Goal: Information Seeking & Learning: Learn about a topic

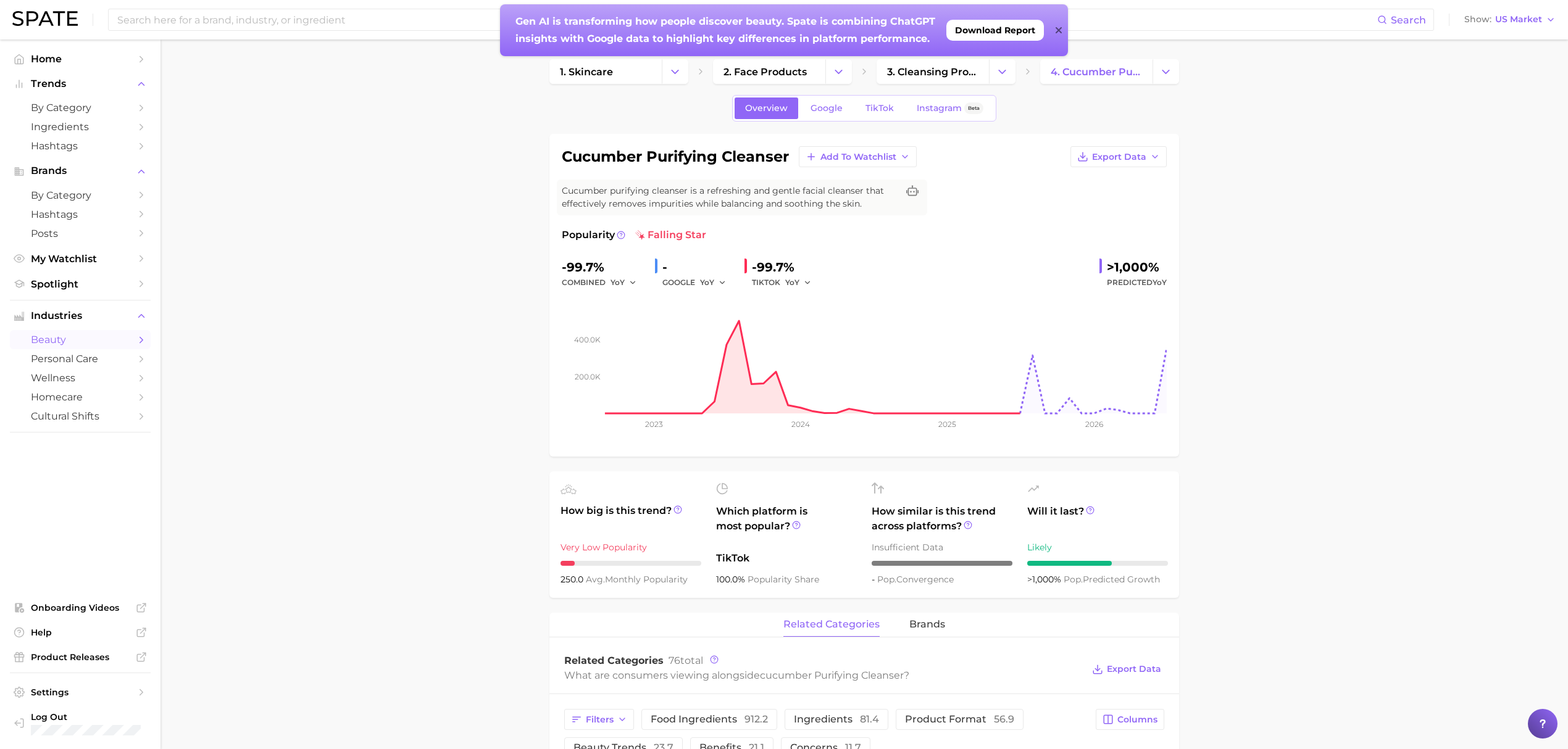
click at [1060, 32] on icon at bounding box center [1058, 30] width 6 height 6
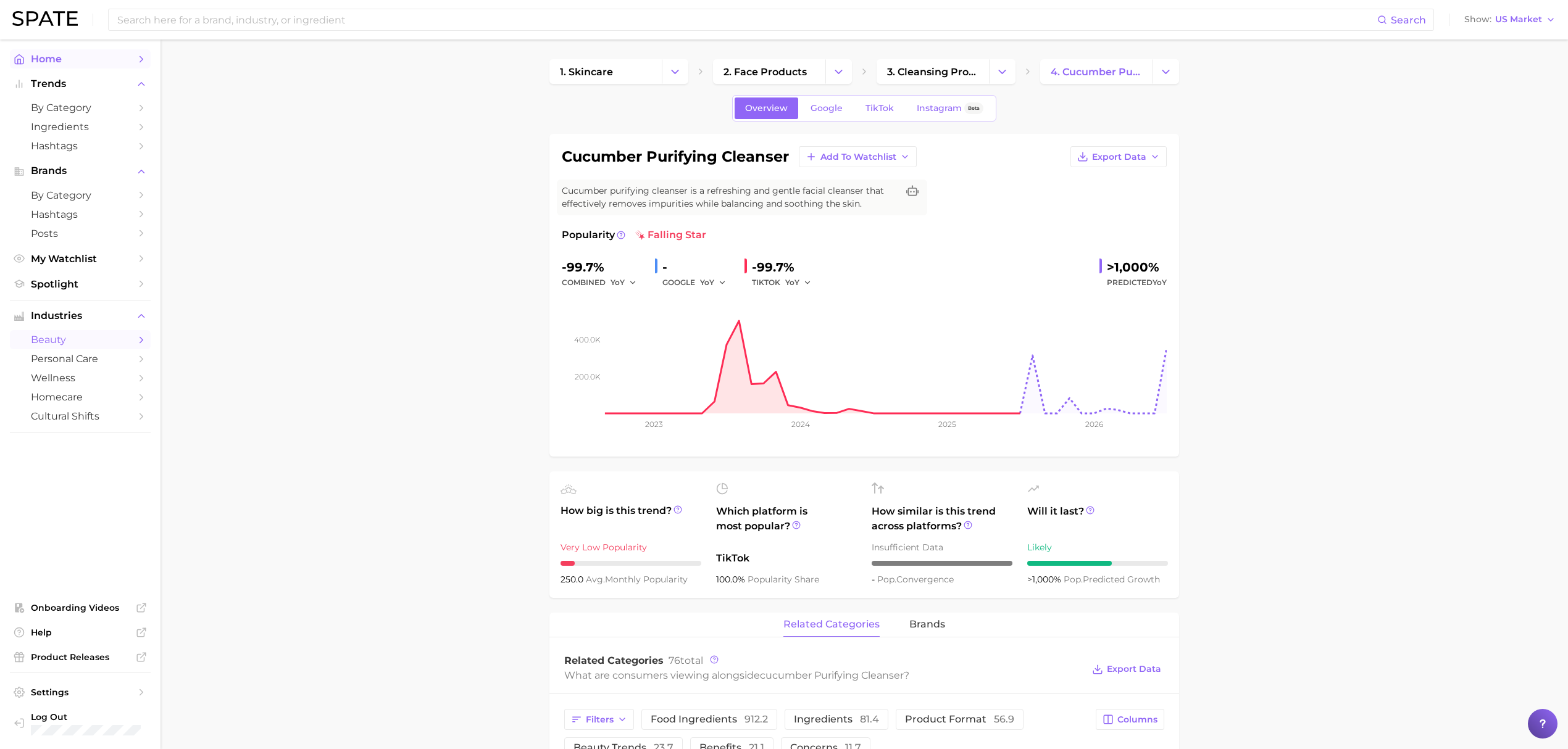
click at [99, 62] on span "Home" at bounding box center [80, 58] width 99 height 11
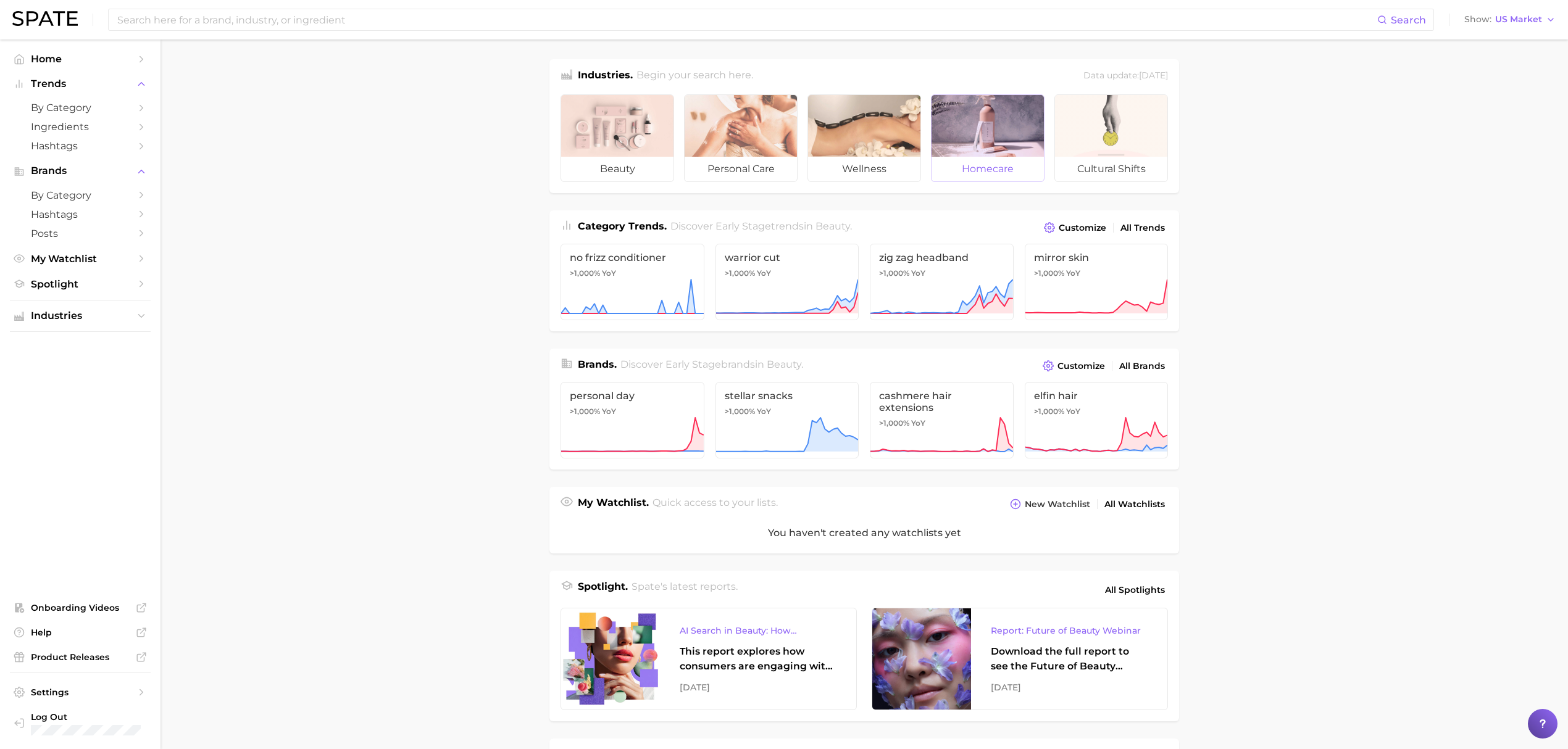
click at [993, 138] on div at bounding box center [988, 126] width 113 height 62
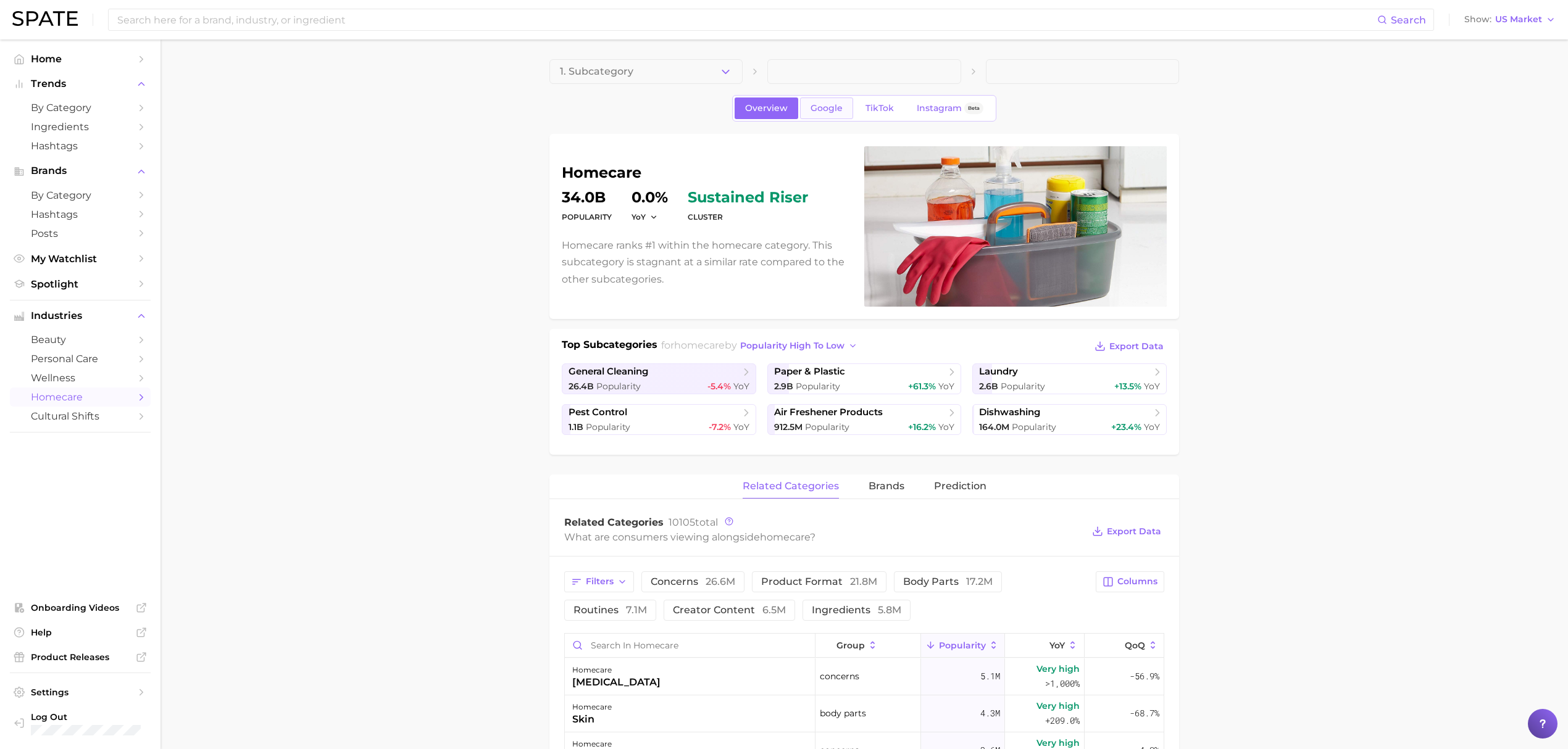
click at [818, 110] on span "Google" at bounding box center [826, 109] width 32 height 11
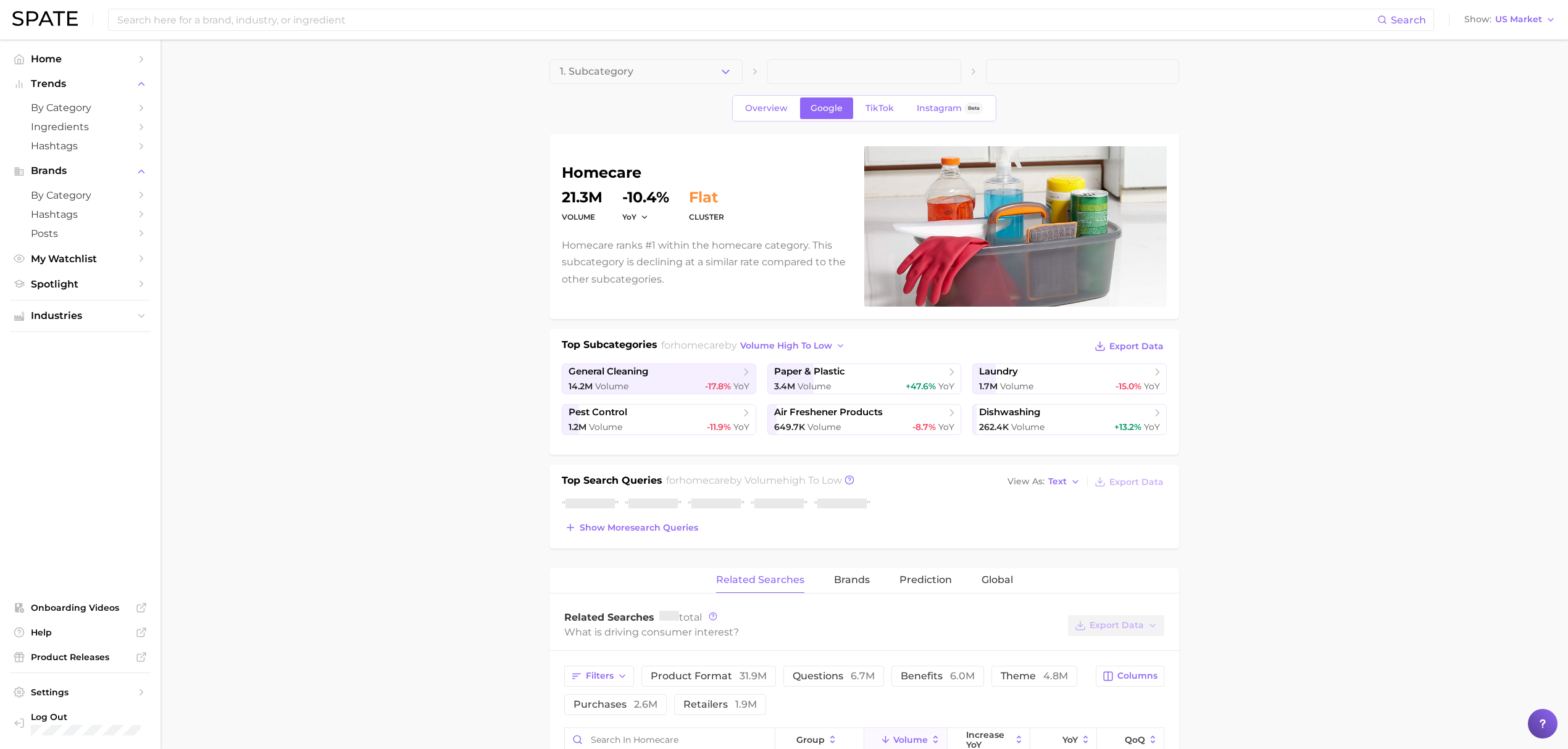
scroll to position [247, 0]
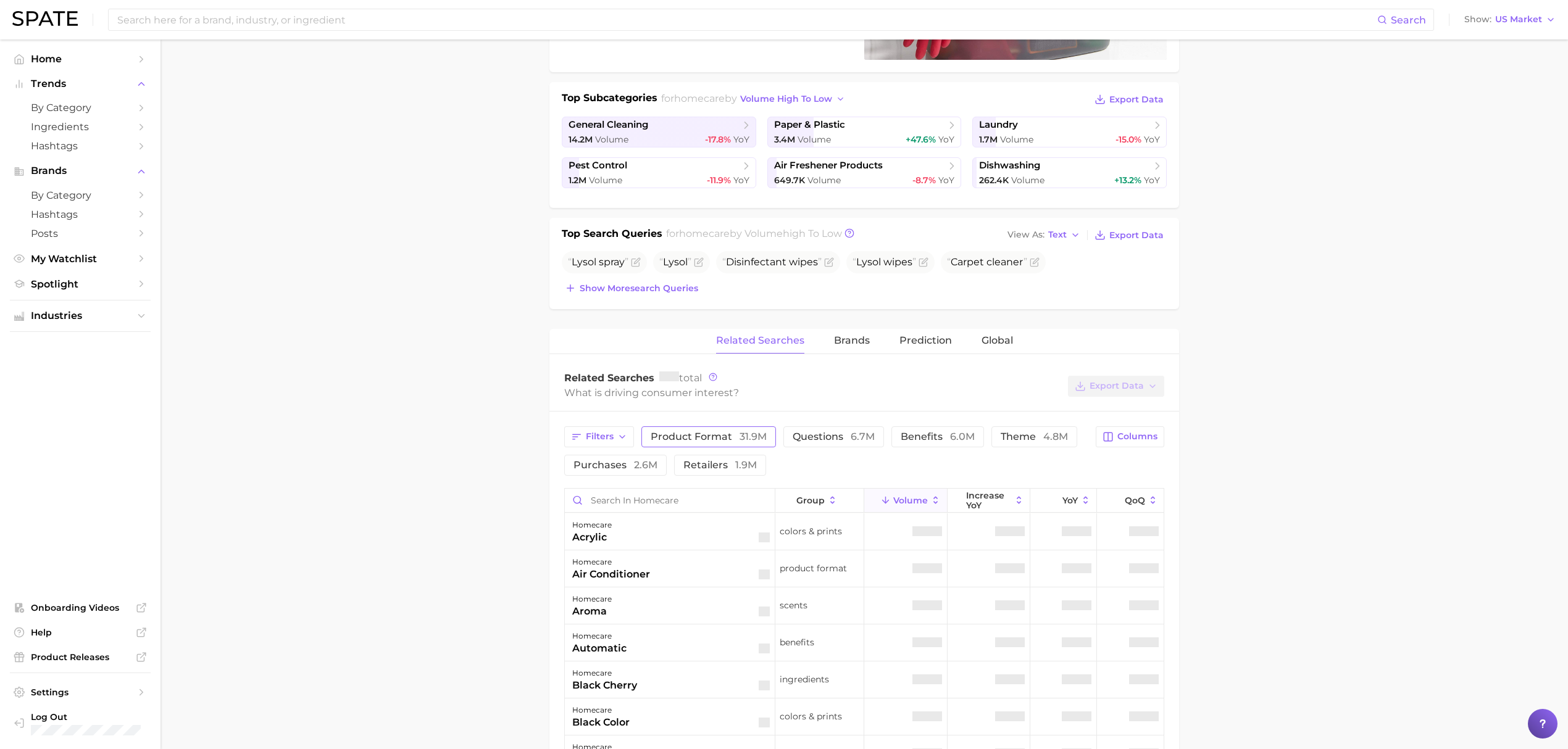
click at [681, 436] on span "product format 31.9m" at bounding box center [708, 436] width 116 height 11
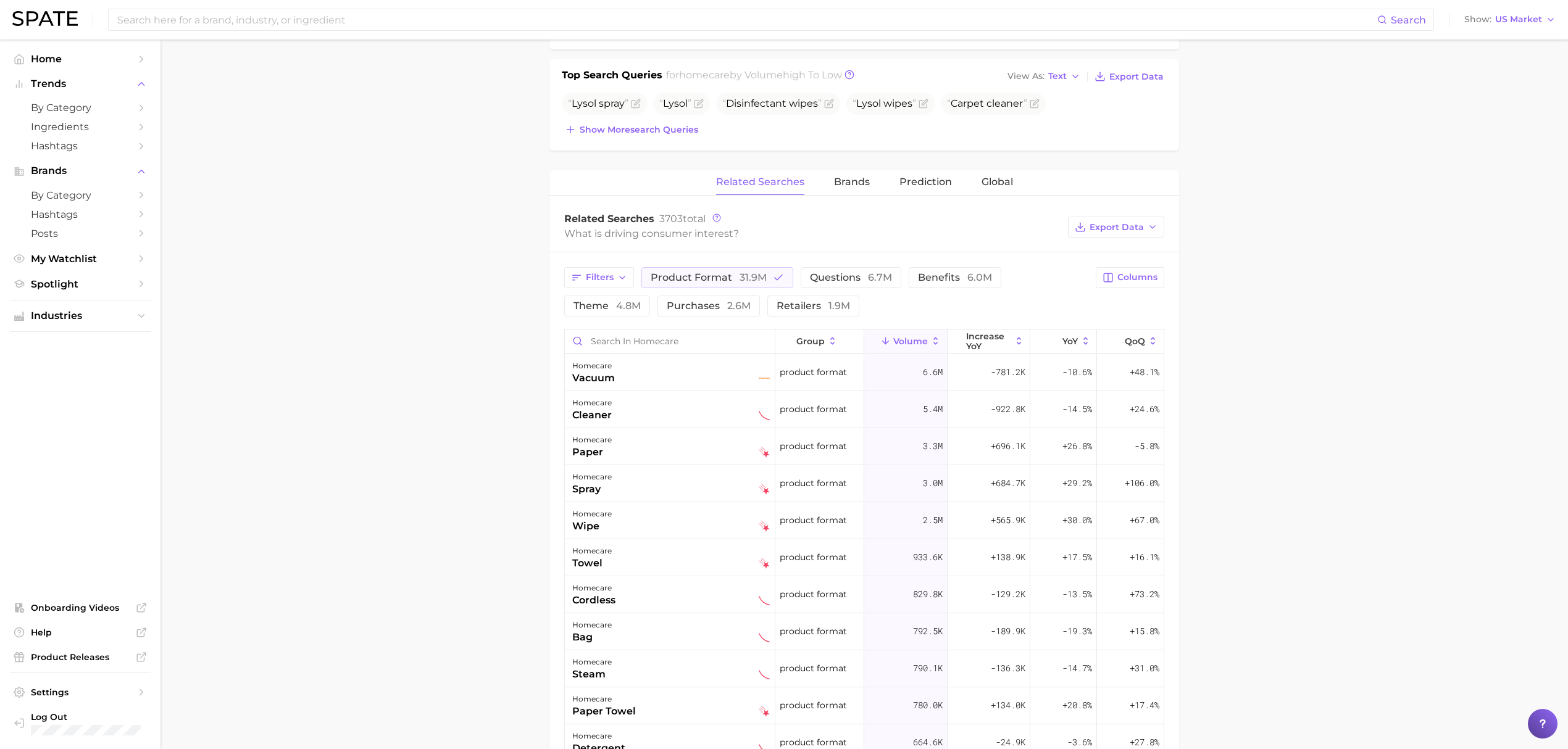
scroll to position [494, 0]
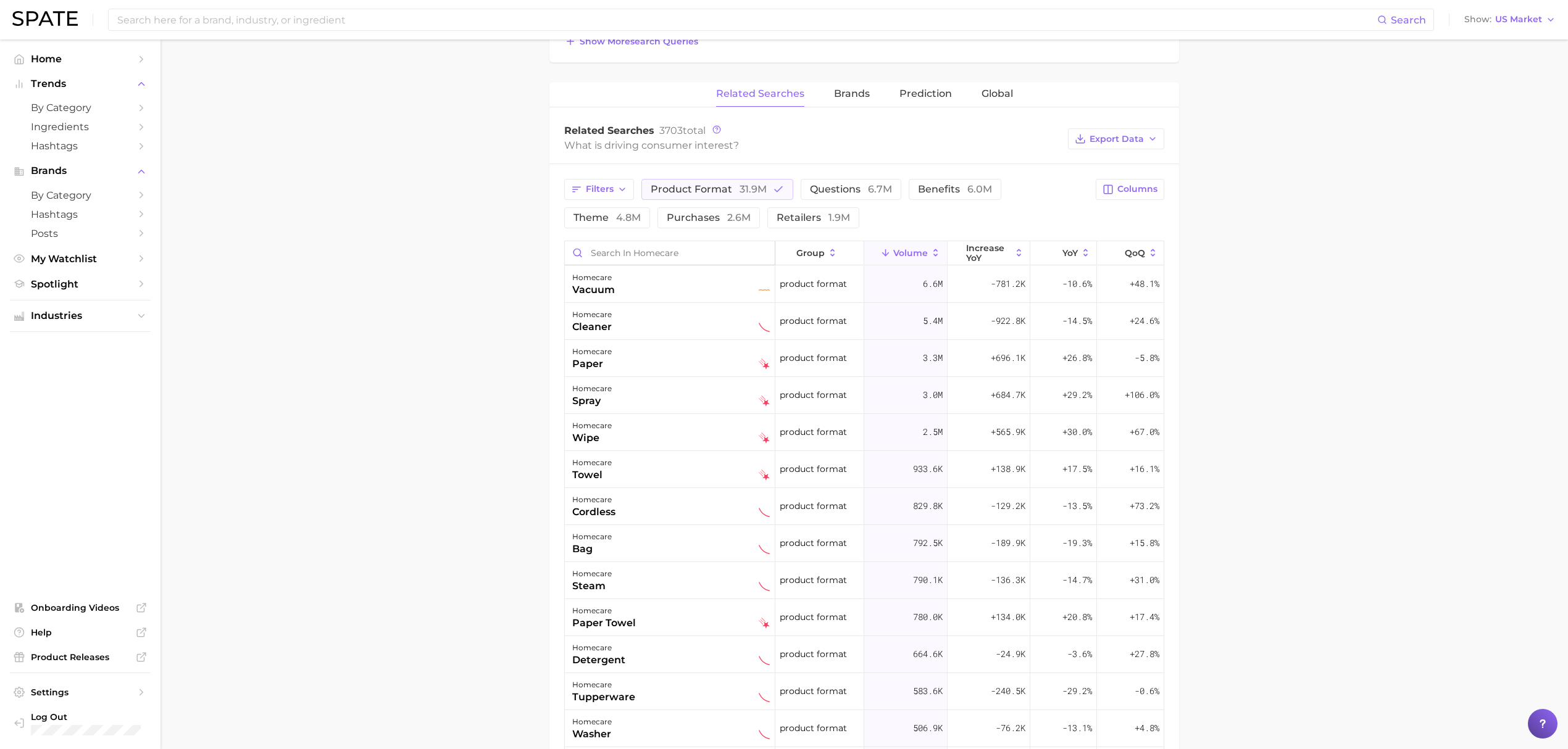
click at [616, 262] on input "Search in homecare" at bounding box center [669, 253] width 210 height 23
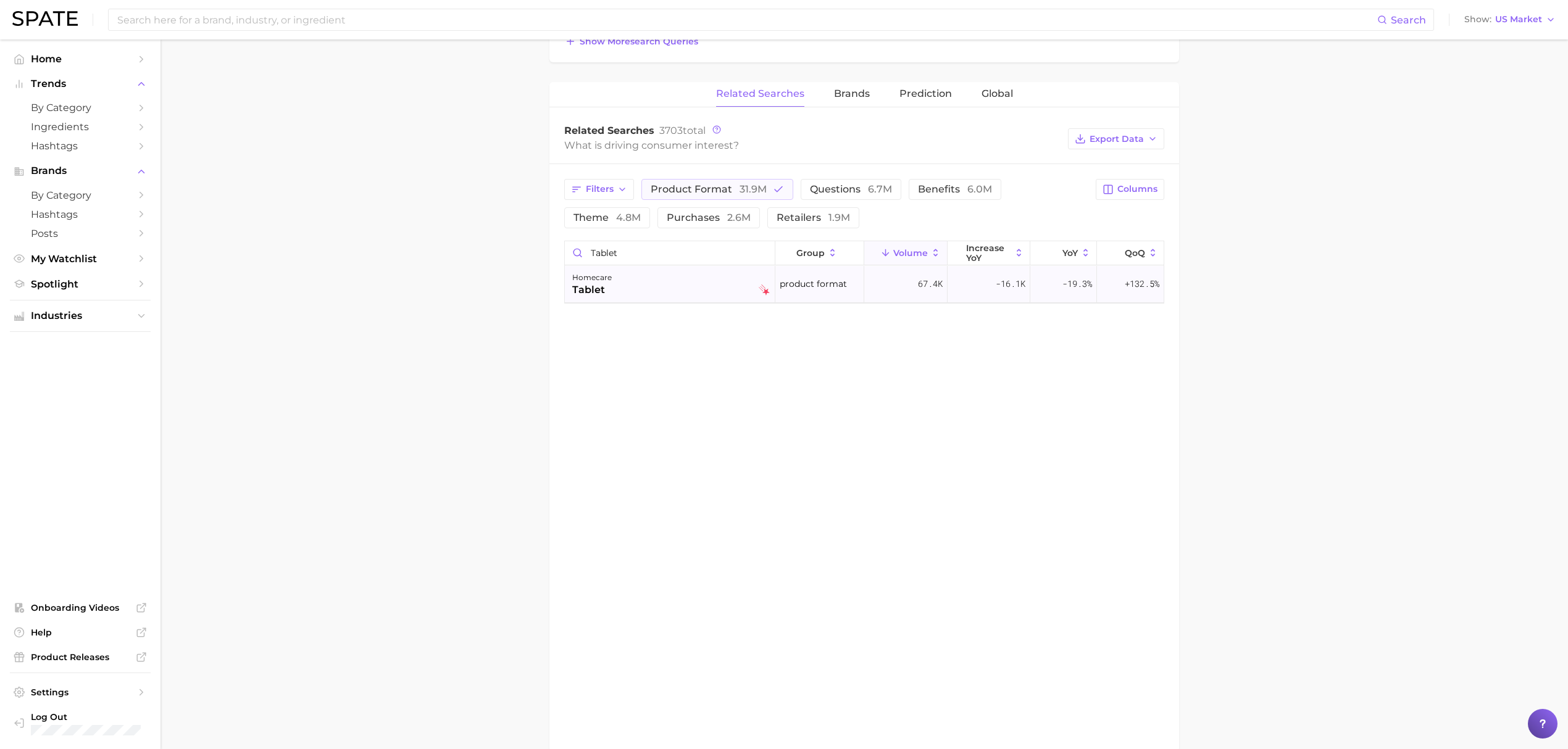
click at [721, 295] on div "homecare tablet" at bounding box center [671, 284] width 198 height 27
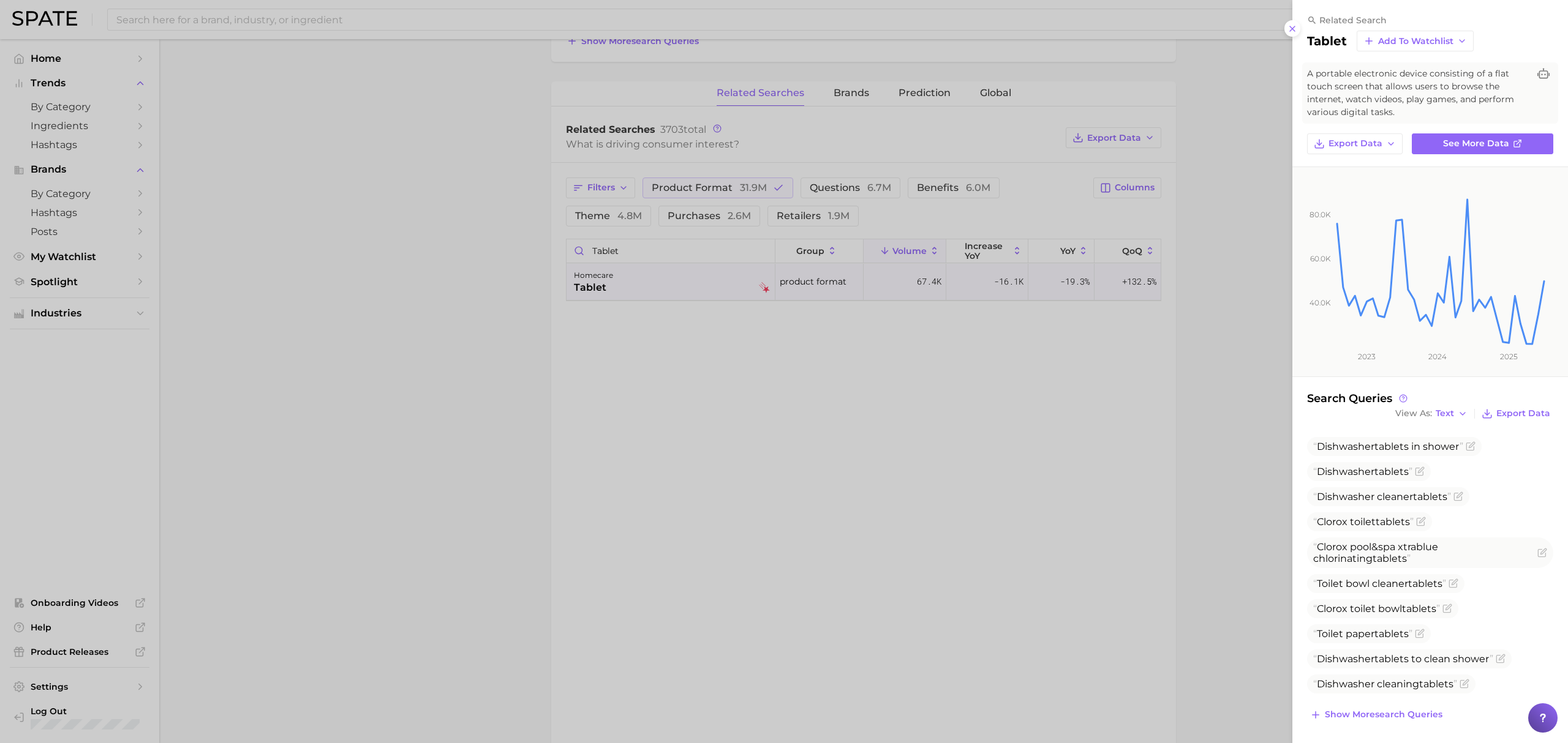
click at [678, 242] on div at bounding box center [784, 371] width 1568 height 743
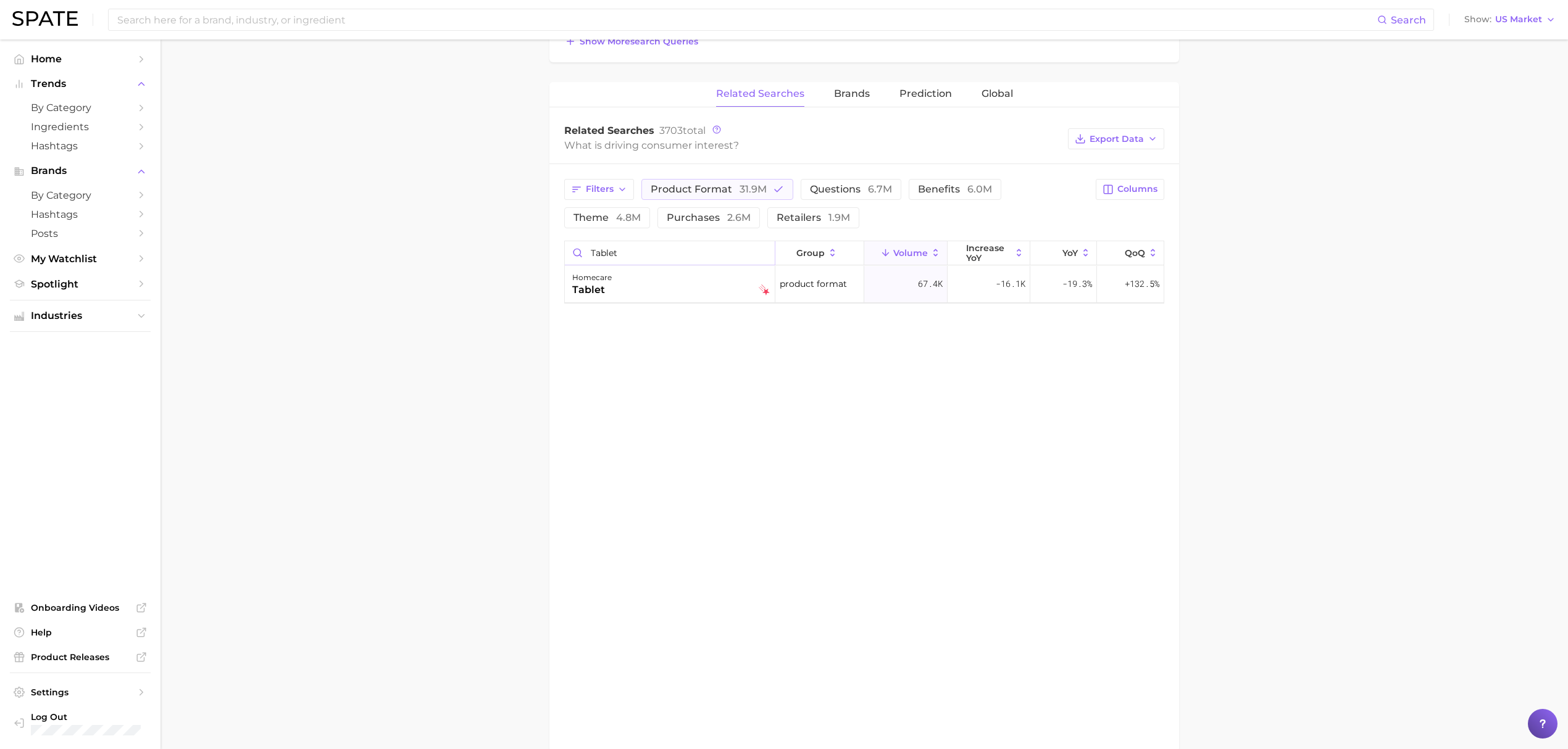
click at [675, 250] on input "tablet" at bounding box center [669, 253] width 210 height 23
click at [672, 316] on div "homecare solid" at bounding box center [671, 321] width 198 height 27
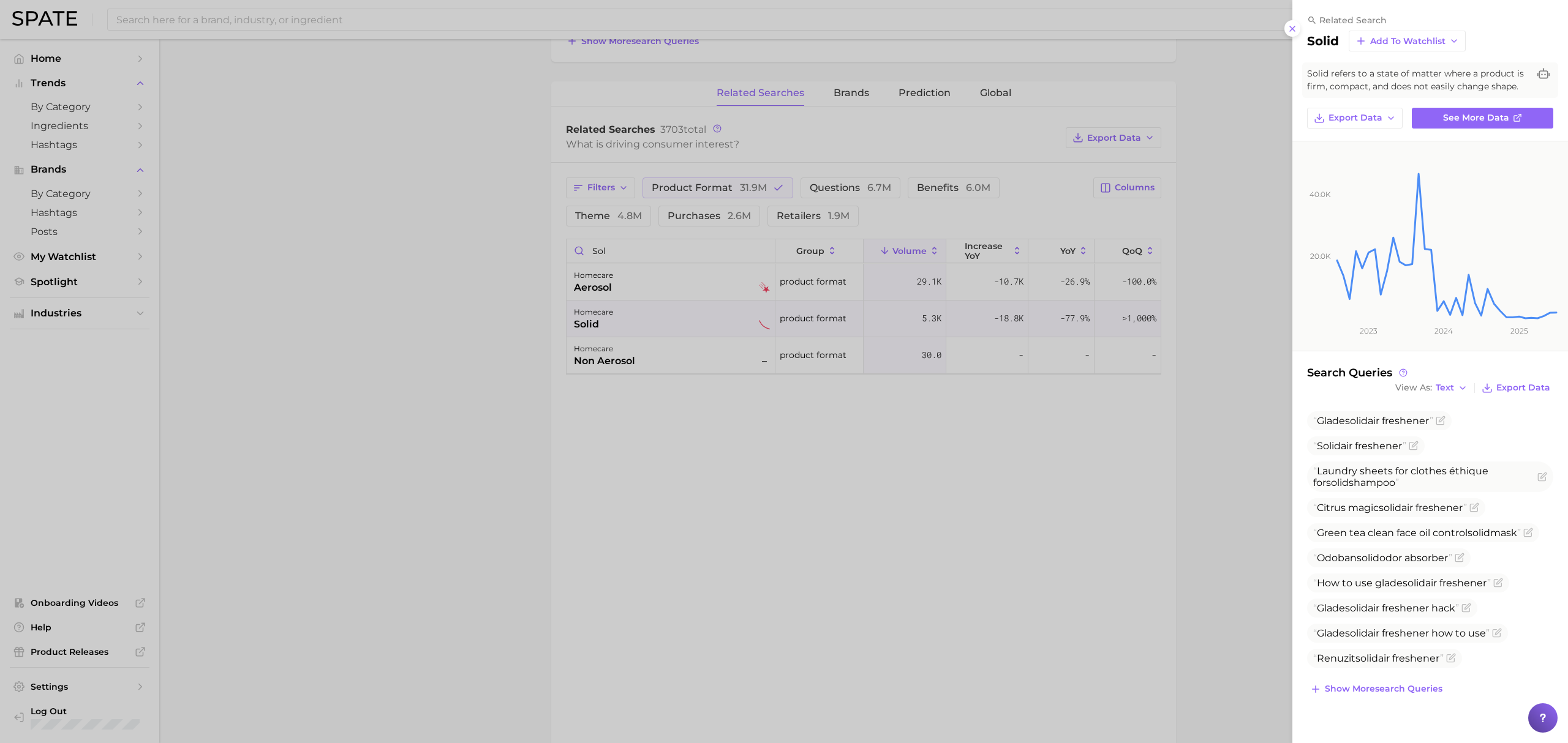
click at [684, 414] on div at bounding box center [784, 371] width 1568 height 743
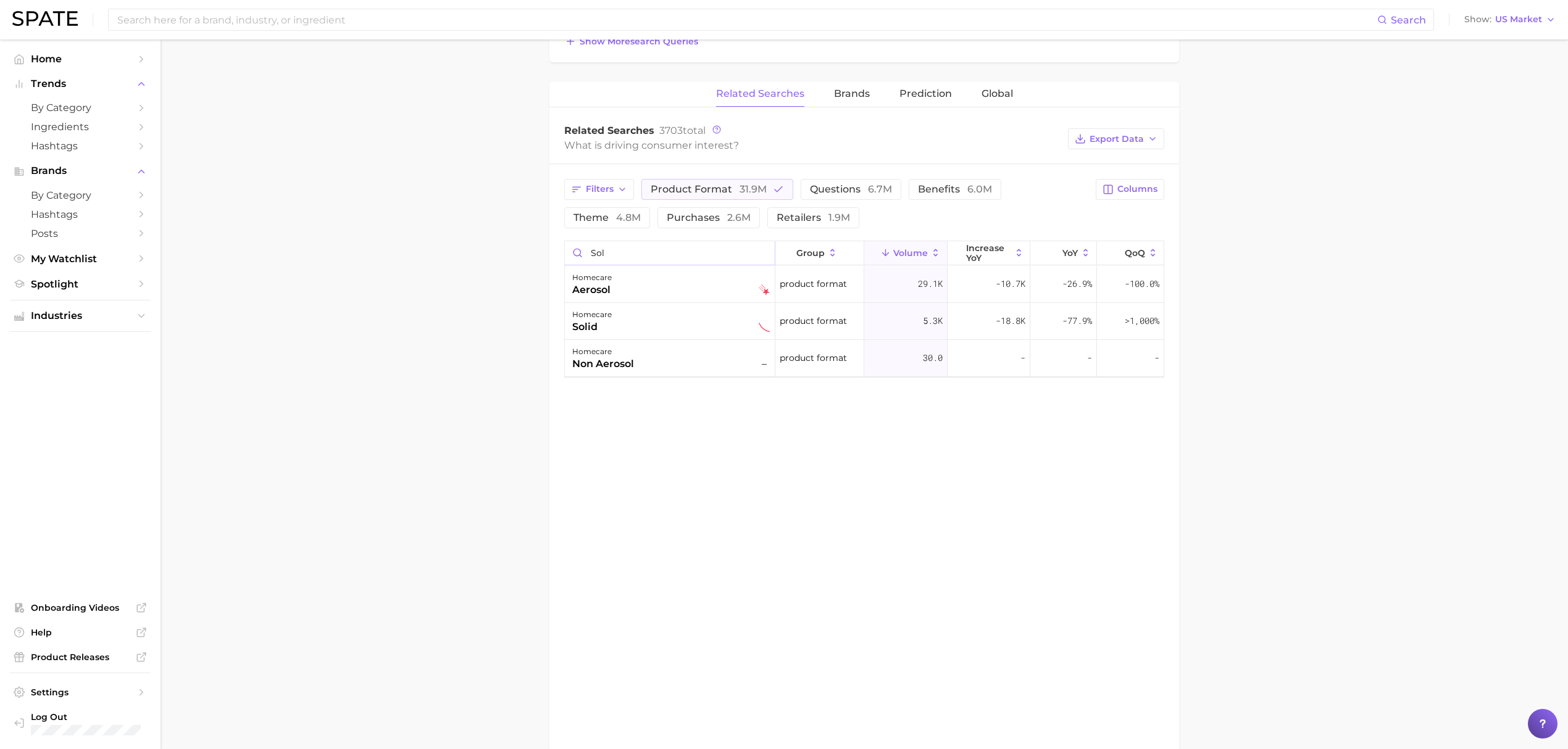
click at [638, 257] on input "sol" at bounding box center [669, 253] width 210 height 23
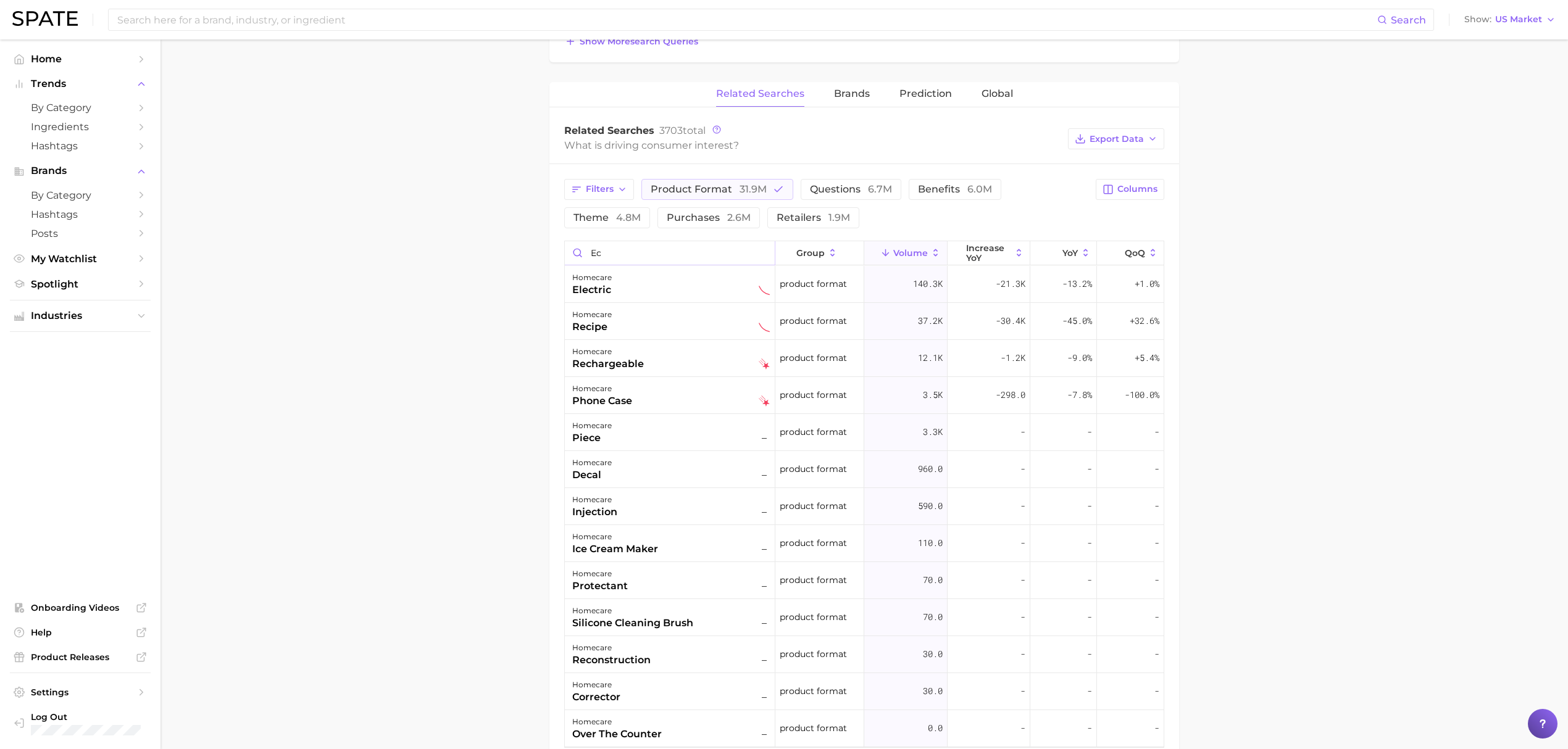
type input "e"
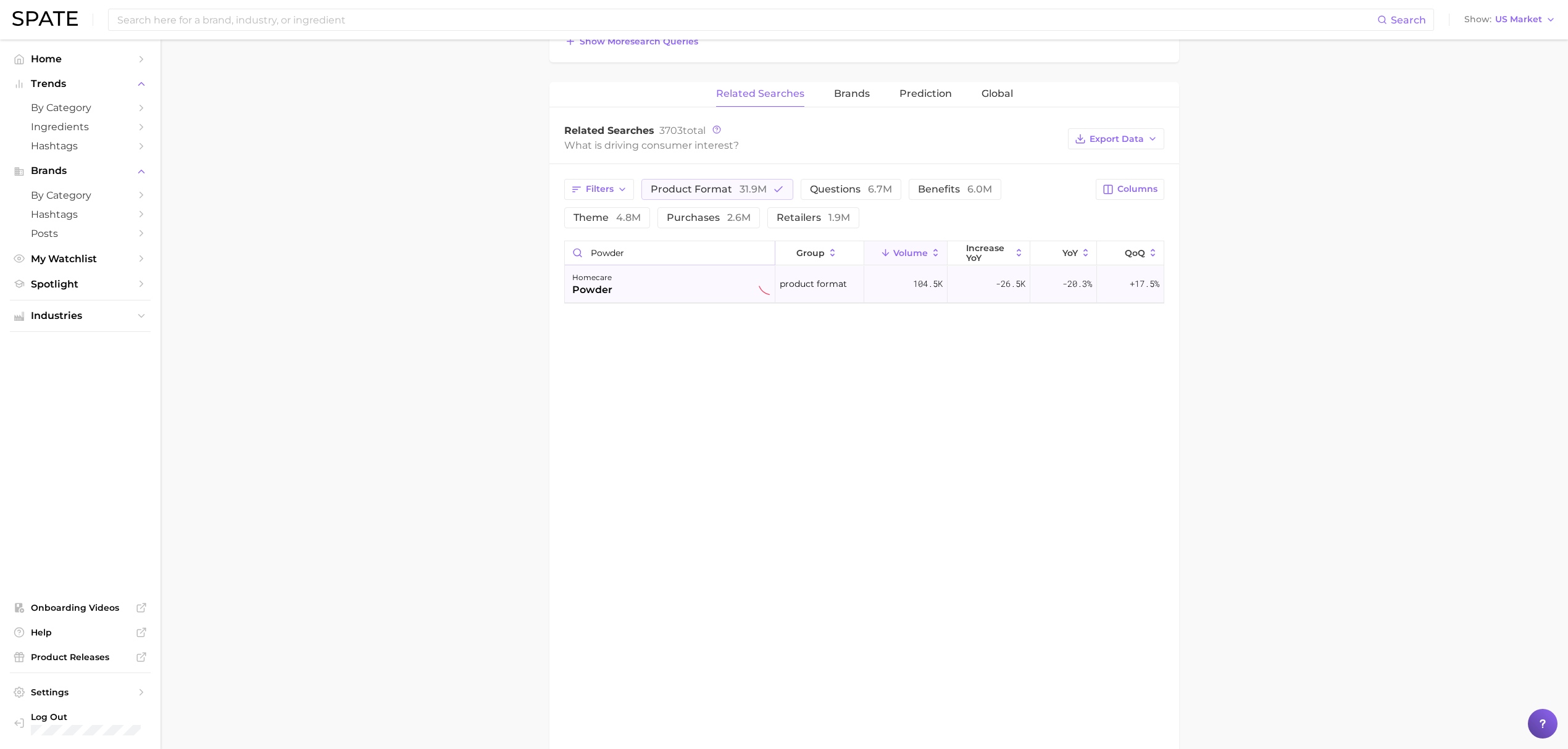
type input "powder"
click at [645, 286] on div "homecare powder" at bounding box center [671, 284] width 198 height 27
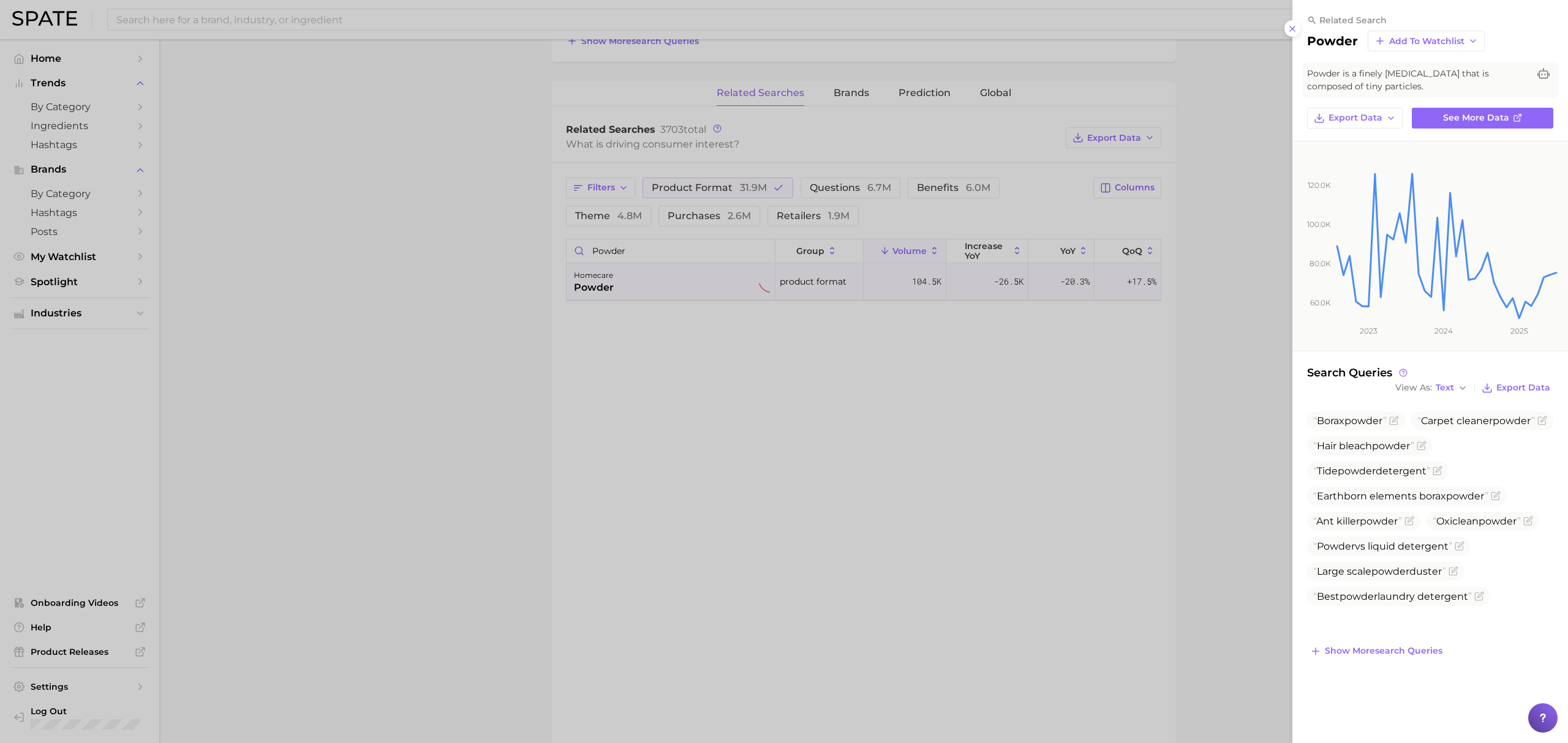
click at [888, 466] on div at bounding box center [784, 371] width 1568 height 743
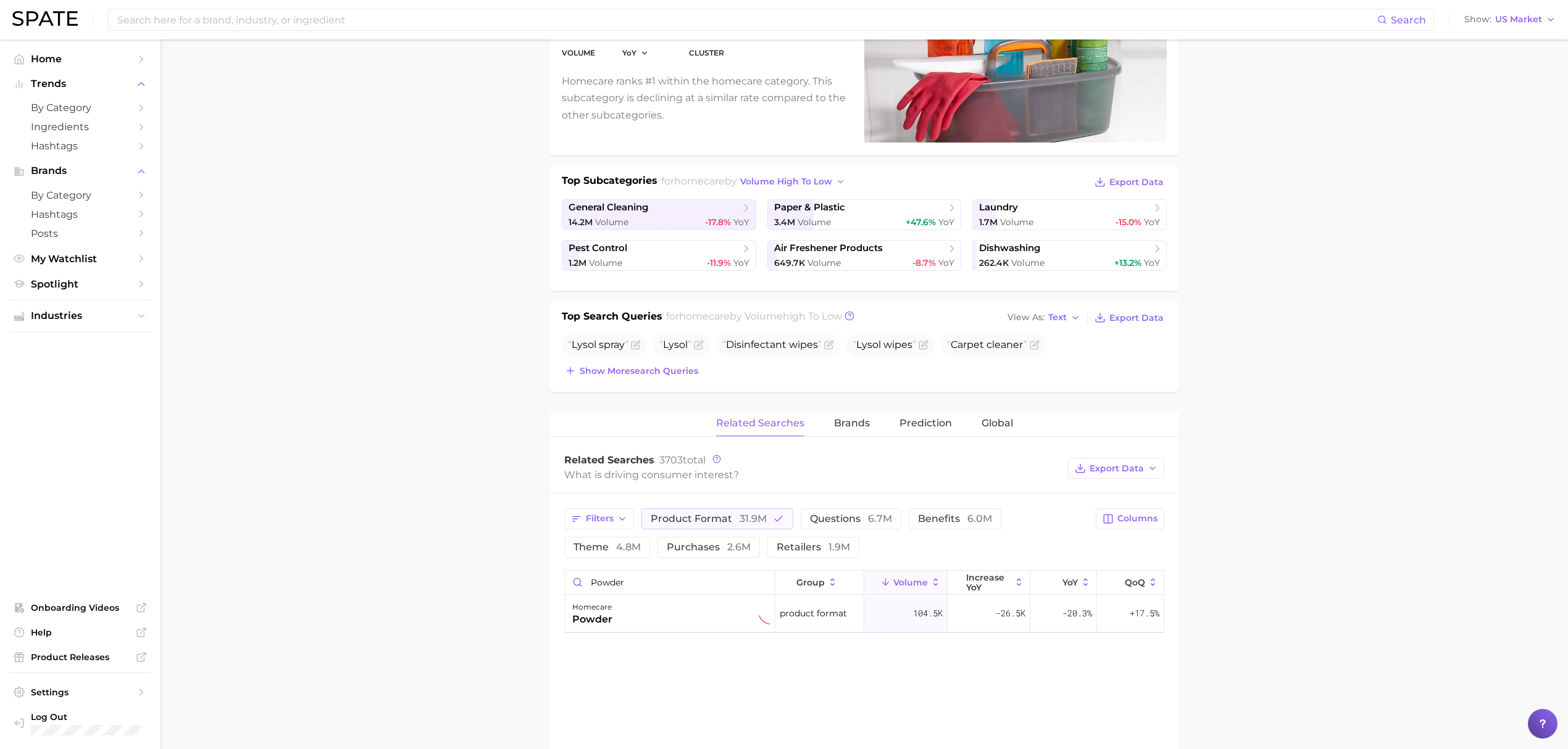
scroll to position [0, 0]
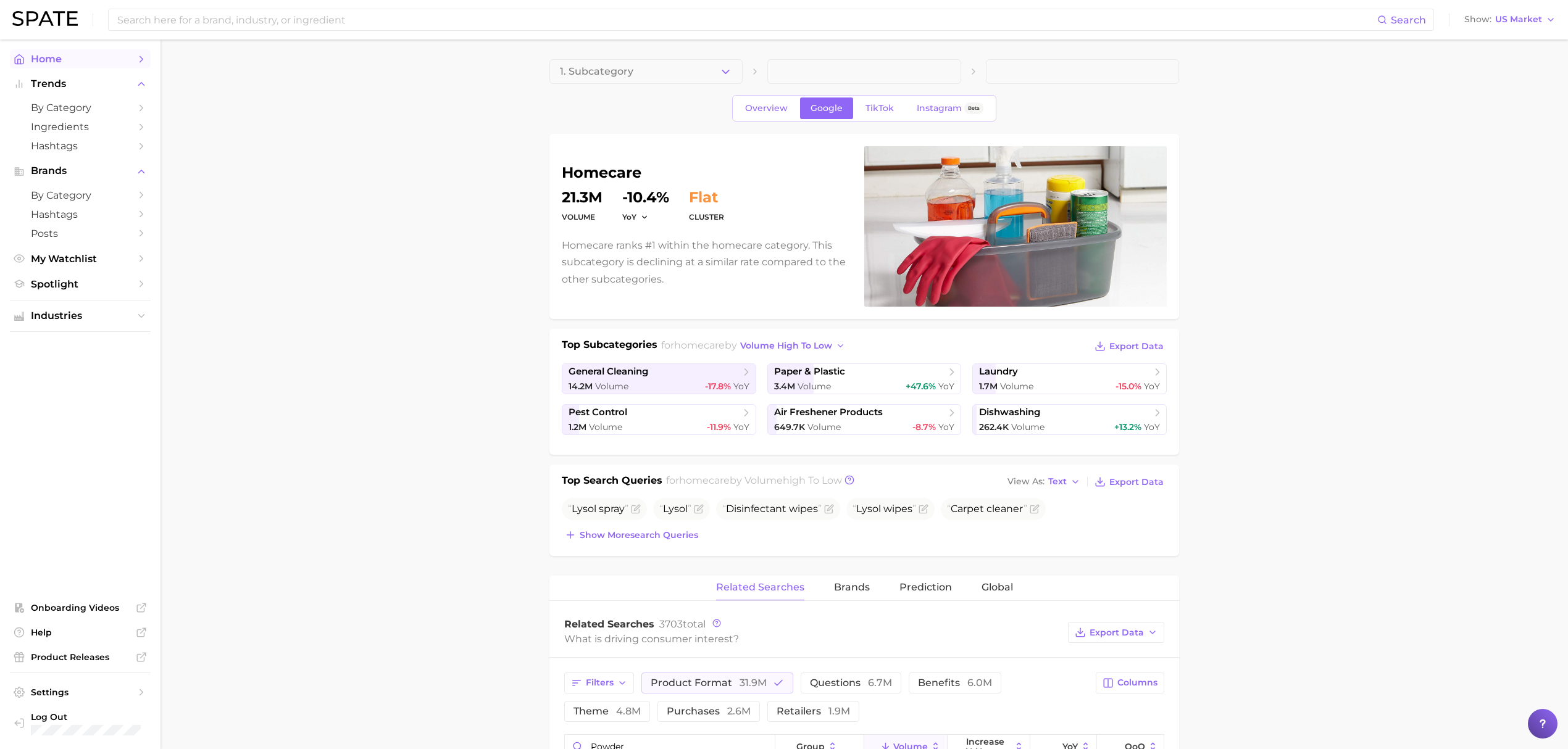
click at [88, 52] on link "Home" at bounding box center [80, 59] width 141 height 19
